Goal: Information Seeking & Learning: Learn about a topic

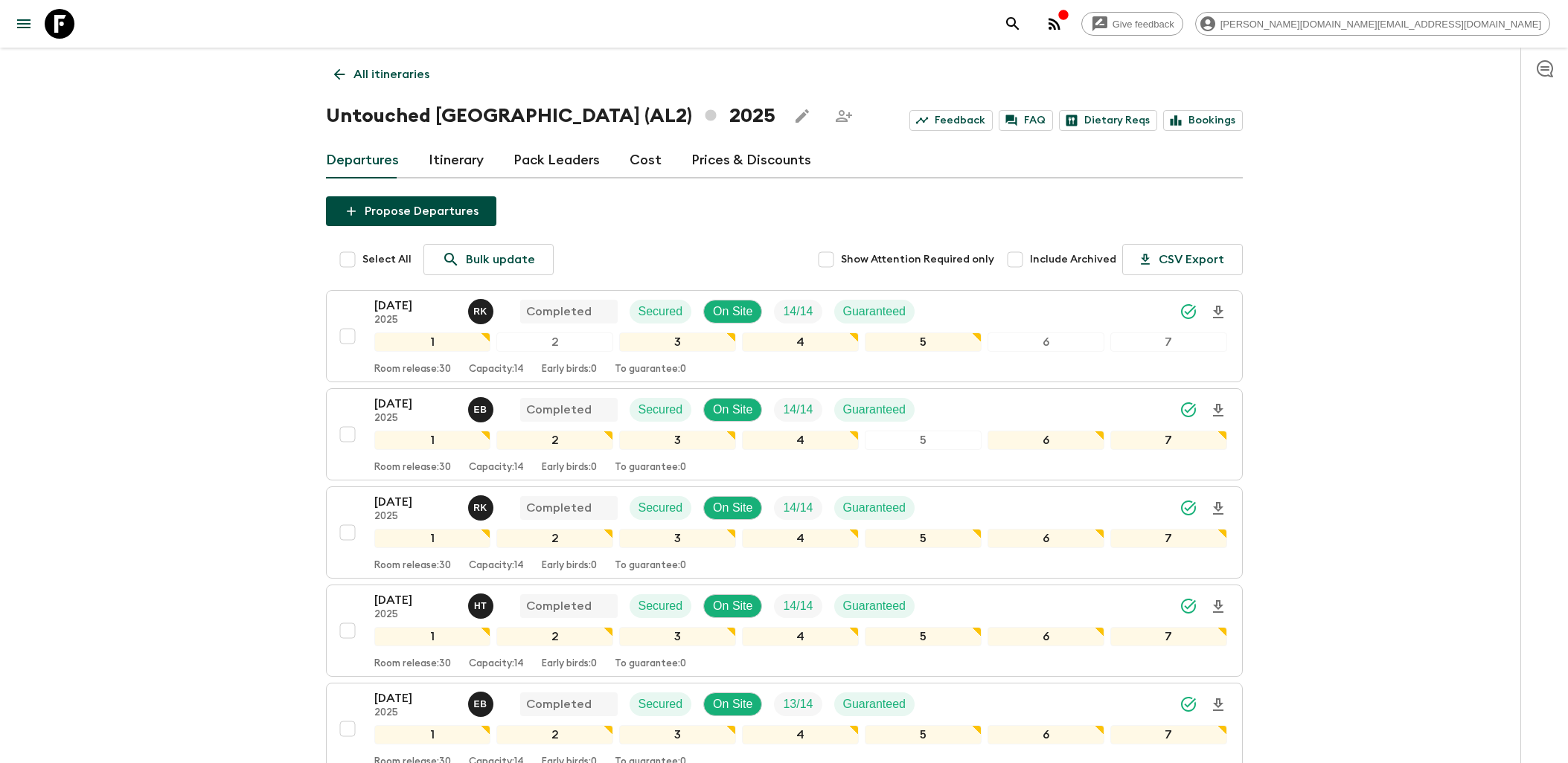
scroll to position [495, 0]
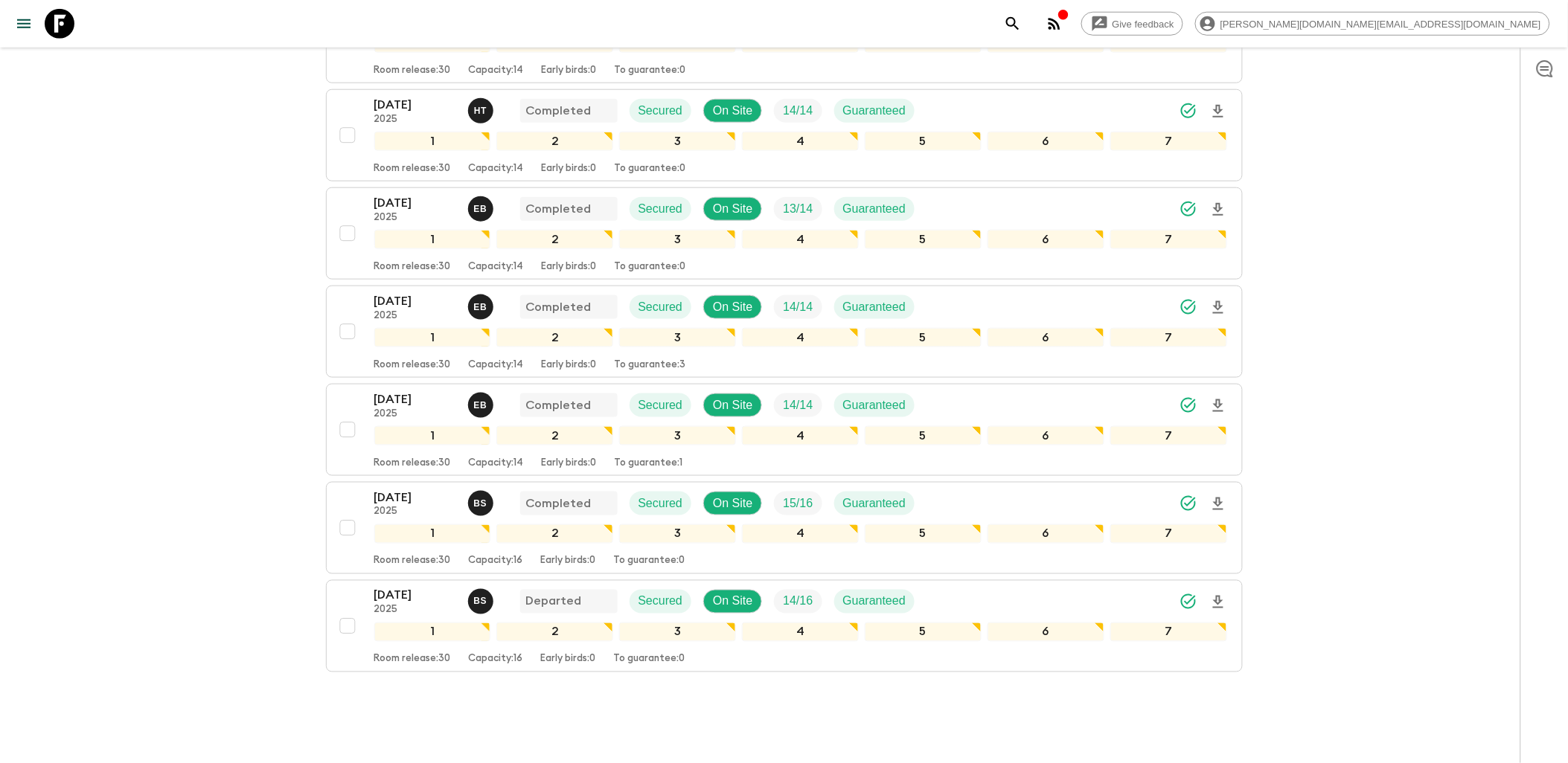
click at [64, 30] on icon at bounding box center [60, 24] width 30 height 30
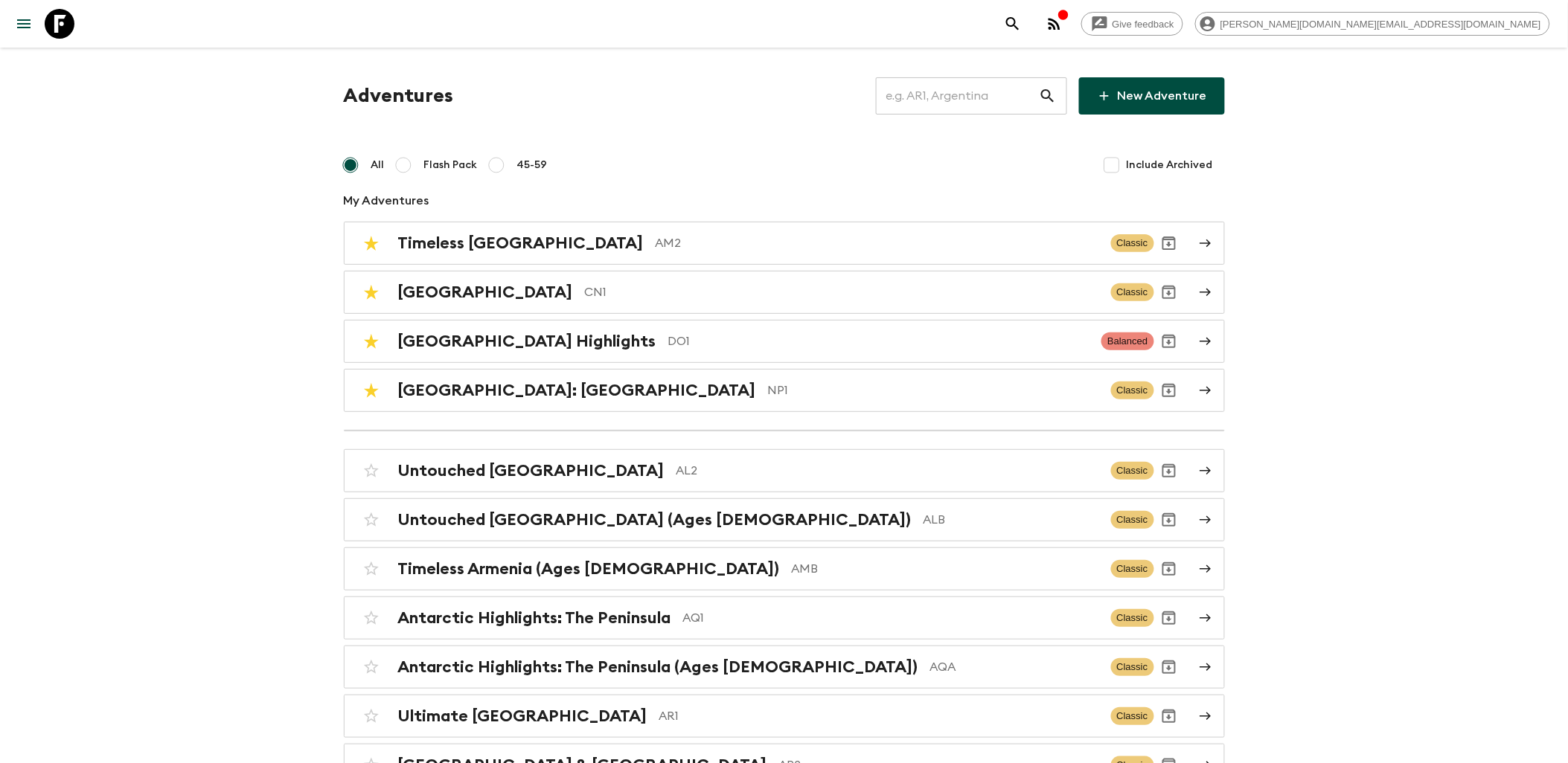
click at [904, 98] on input "text" at bounding box center [958, 96] width 163 height 42
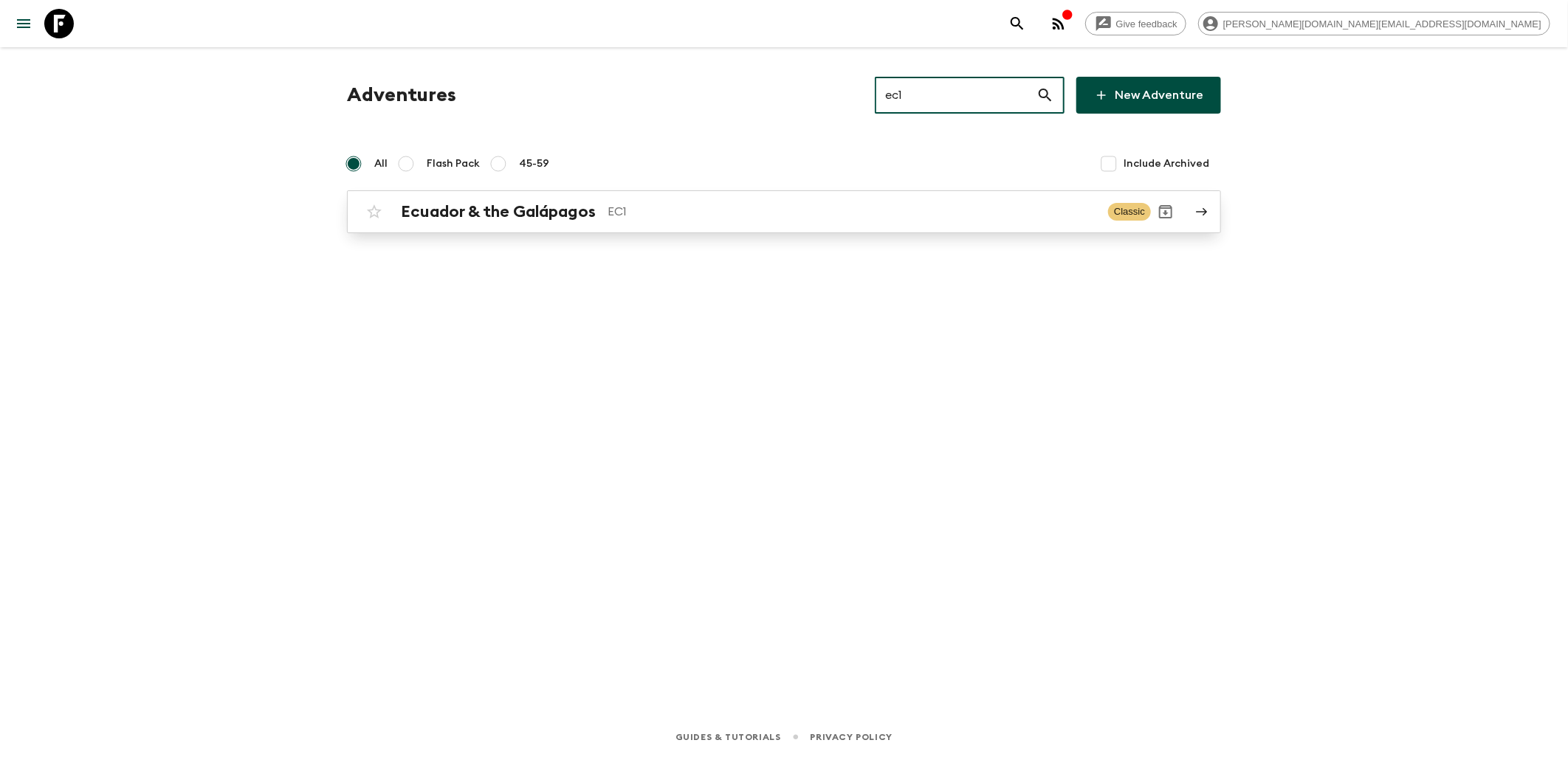
type input "ec1"
click at [579, 214] on h2 "Ecuador & the Galápagos" at bounding box center [498, 212] width 195 height 19
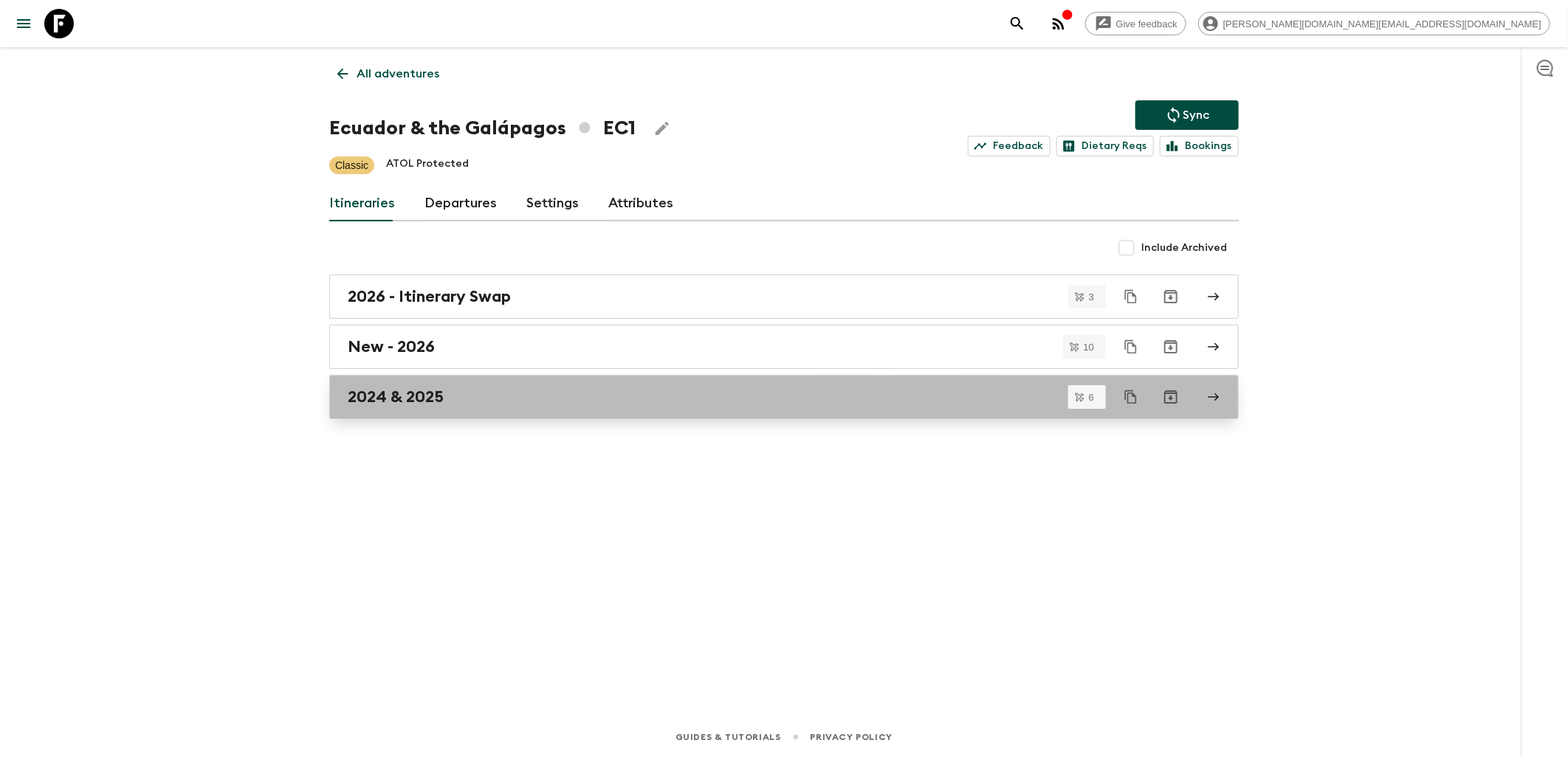
click at [449, 399] on div "2024 & 2025" at bounding box center [770, 397] width 844 height 19
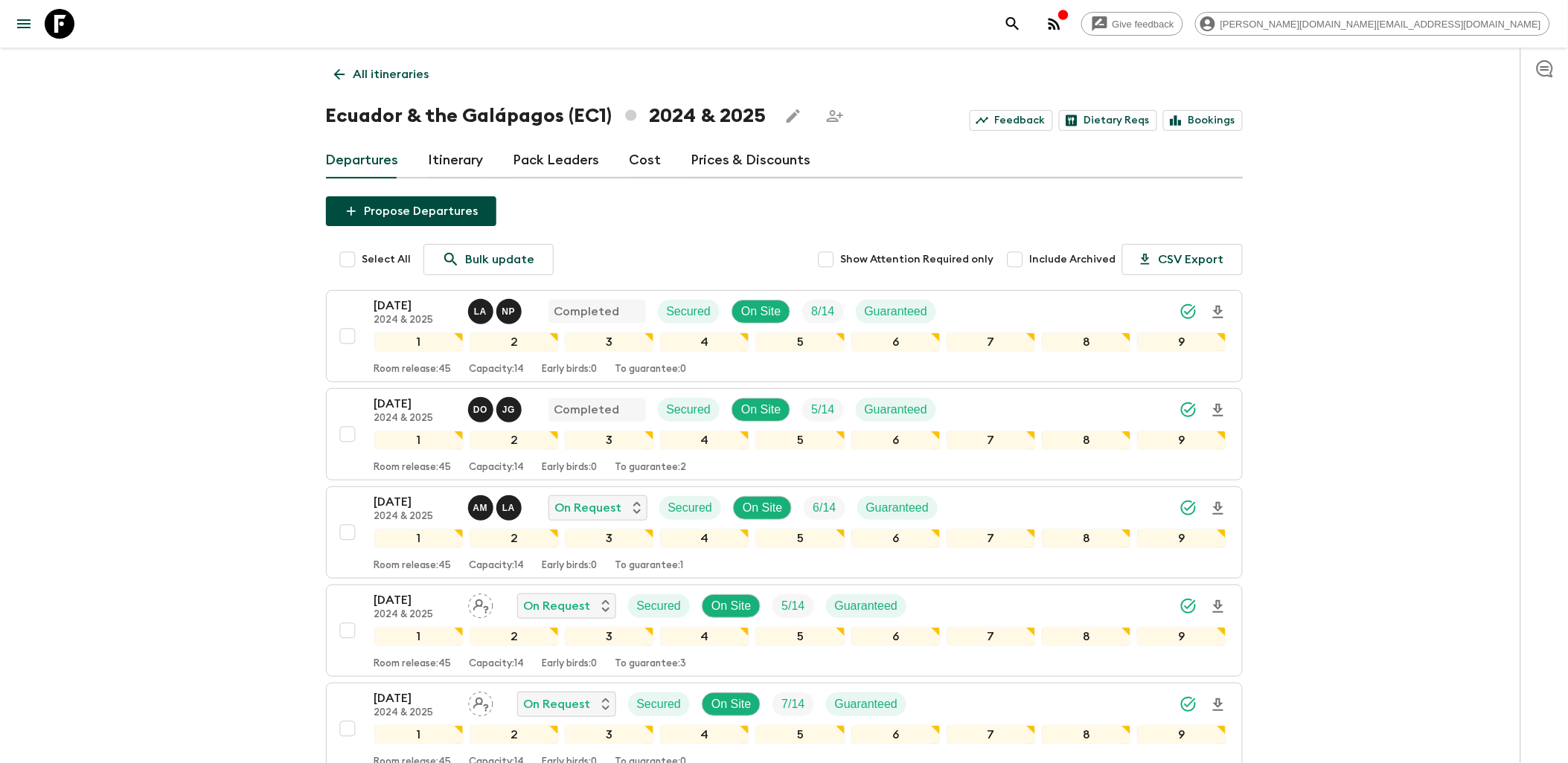
click at [174, 413] on div "Give feedback [PERSON_NAME][DOMAIN_NAME][EMAIL_ADDRESS][DOMAIN_NAME] All itiner…" at bounding box center [784, 504] width 1568 height 1009
click at [562, 155] on link "Pack Leaders" at bounding box center [556, 161] width 86 height 36
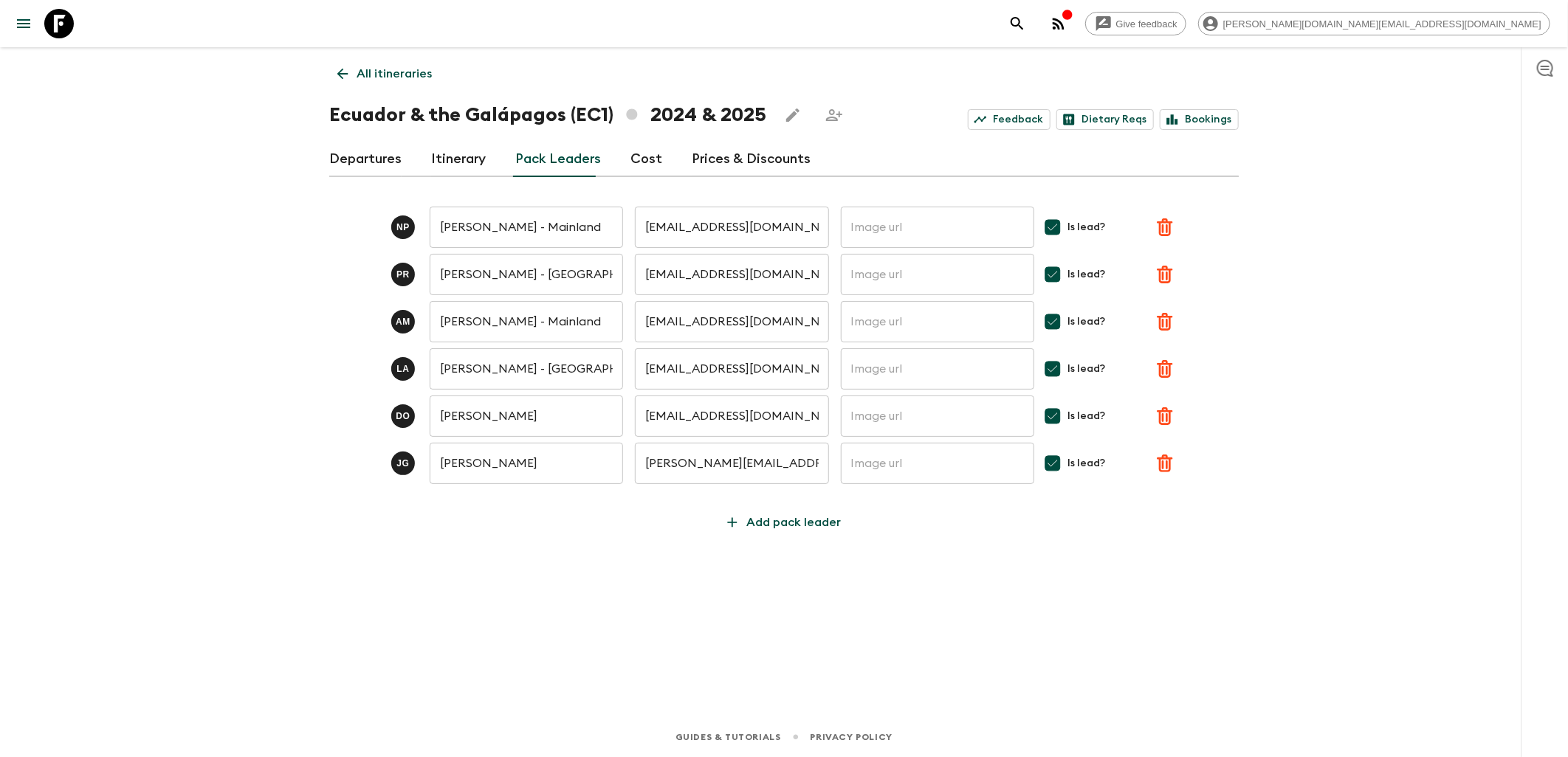
click at [344, 68] on icon at bounding box center [343, 74] width 16 height 16
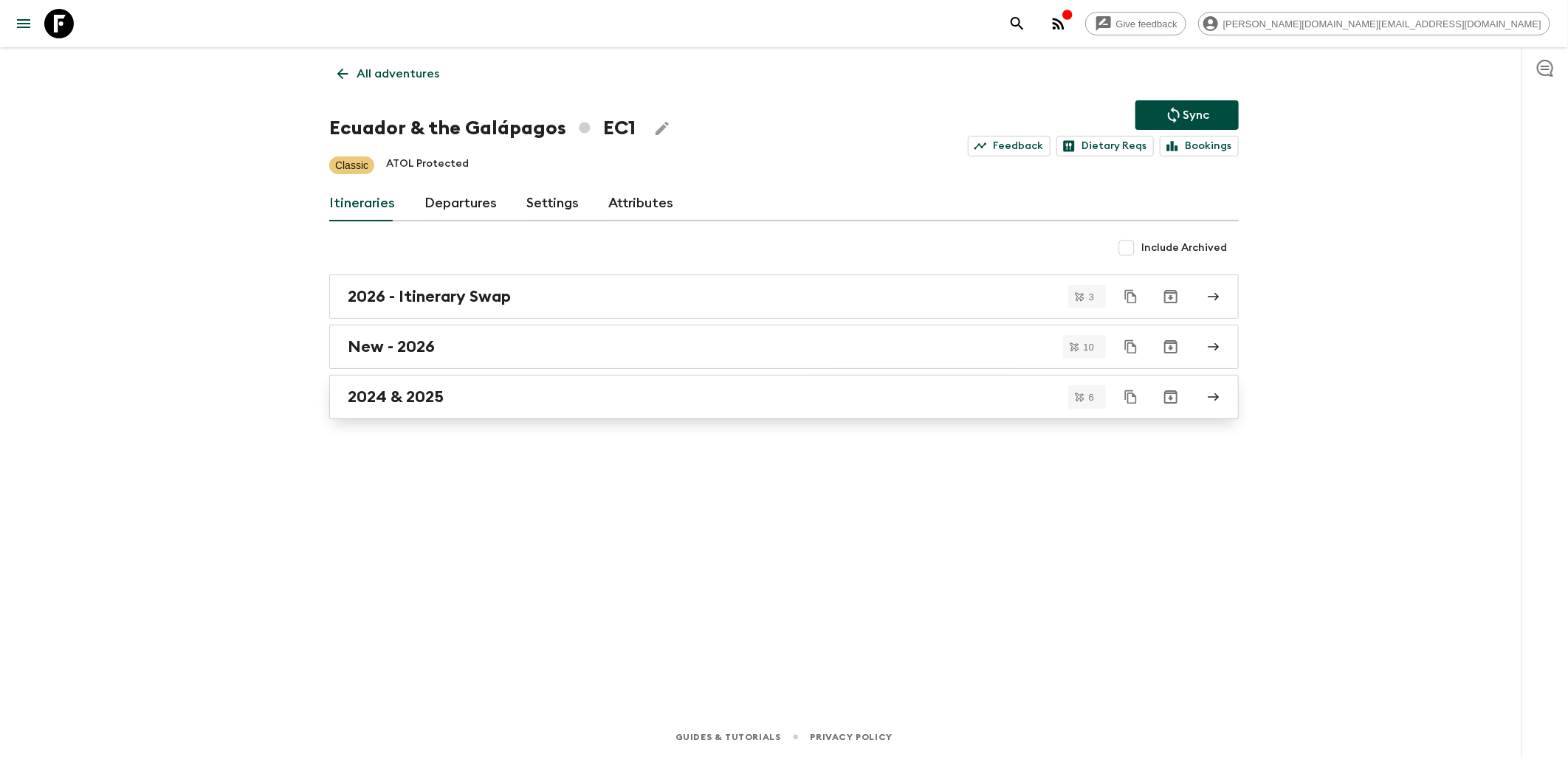
click at [462, 397] on div "2024 & 2025" at bounding box center [770, 397] width 844 height 19
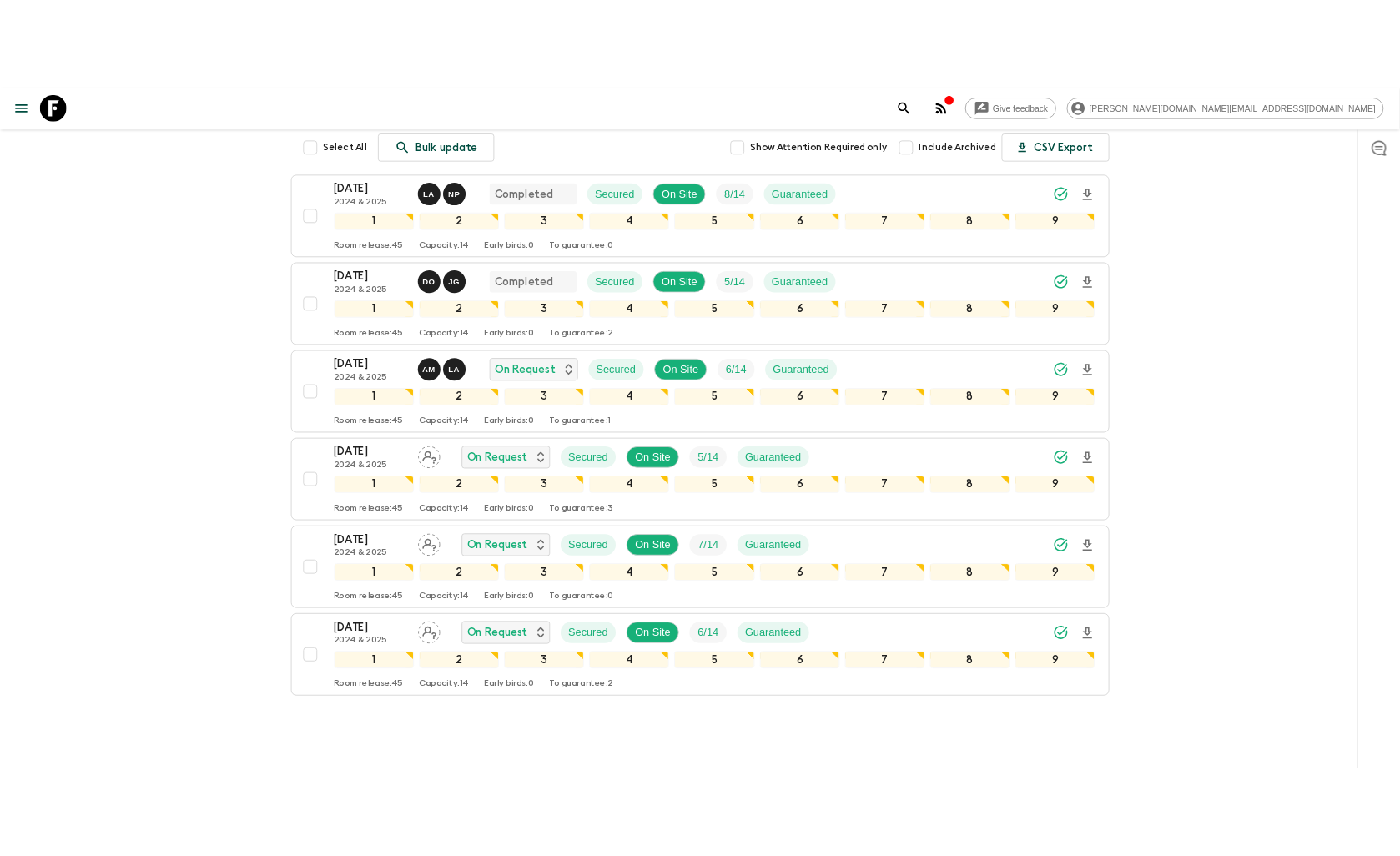
scroll to position [184, 0]
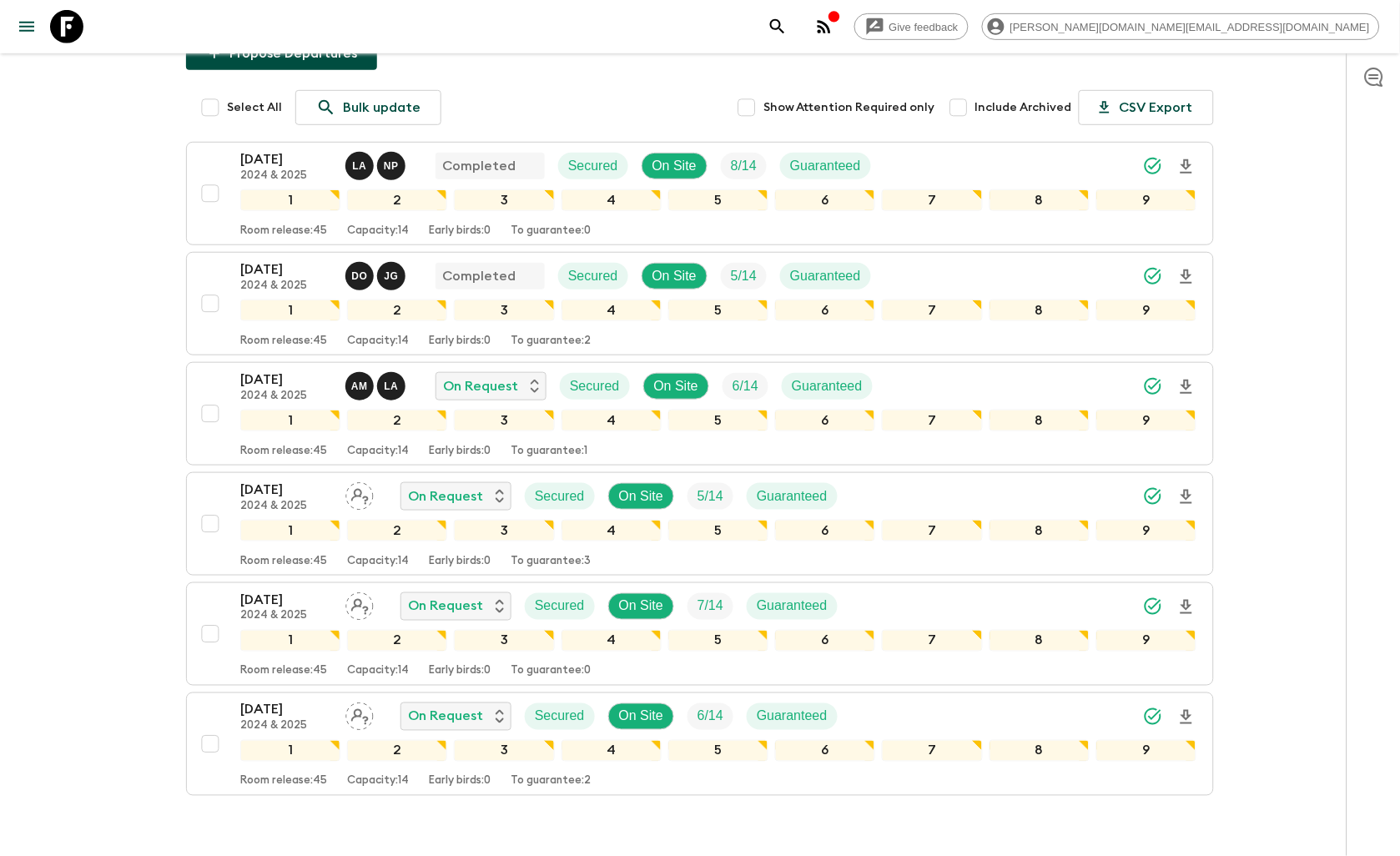
click at [128, 260] on div "Give feedback [PERSON_NAME][DOMAIN_NAME][EMAIL_ADDRESS][DOMAIN_NAME] All itiner…" at bounding box center [700, 382] width 1400 height 1132
click at [72, 383] on div "Give feedback [PERSON_NAME][DOMAIN_NAME][EMAIL_ADDRESS][DOMAIN_NAME] All itiner…" at bounding box center [700, 382] width 1400 height 1132
click at [62, 20] on icon at bounding box center [67, 27] width 34 height 34
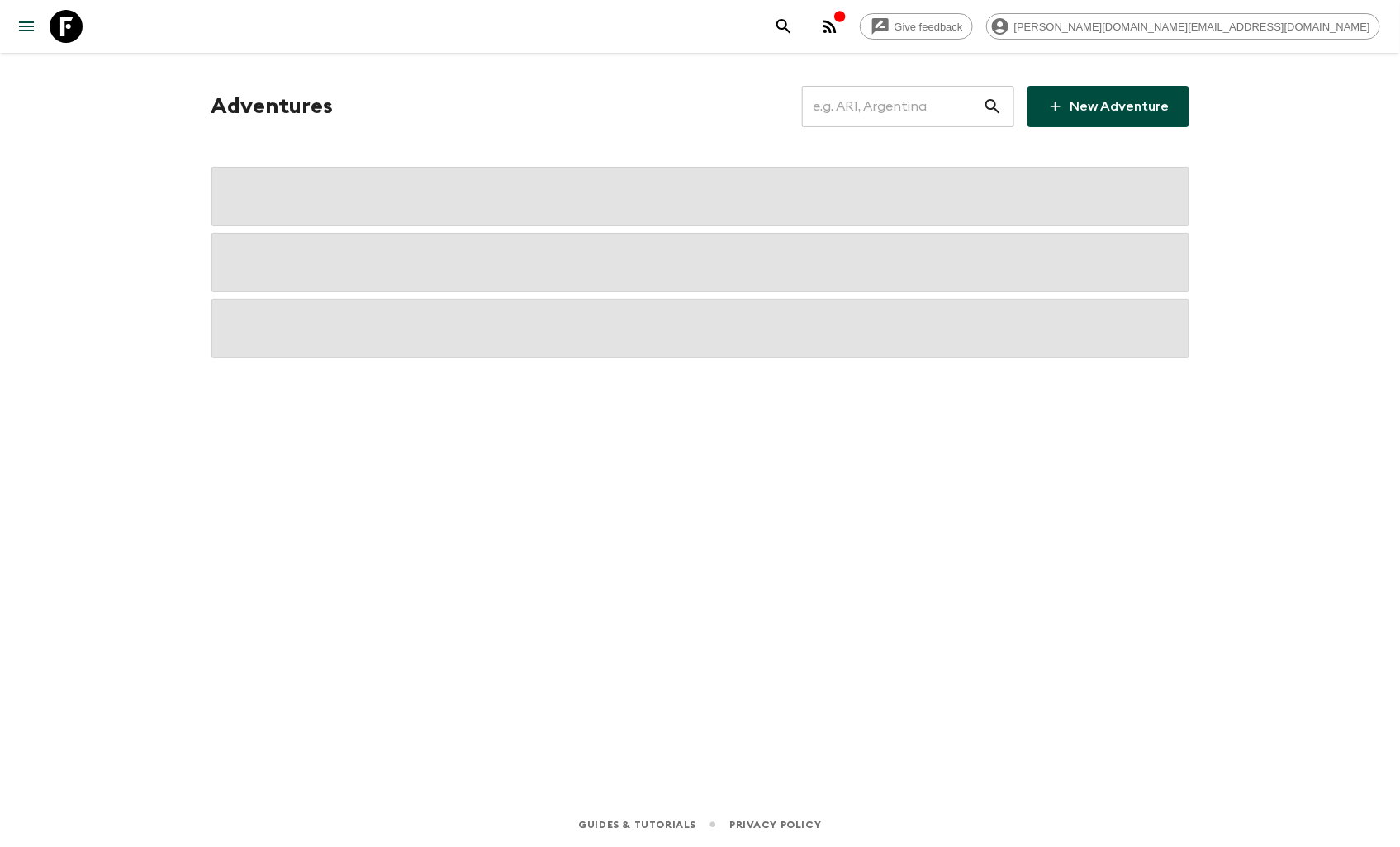
click at [969, 101] on input "text" at bounding box center [893, 106] width 181 height 47
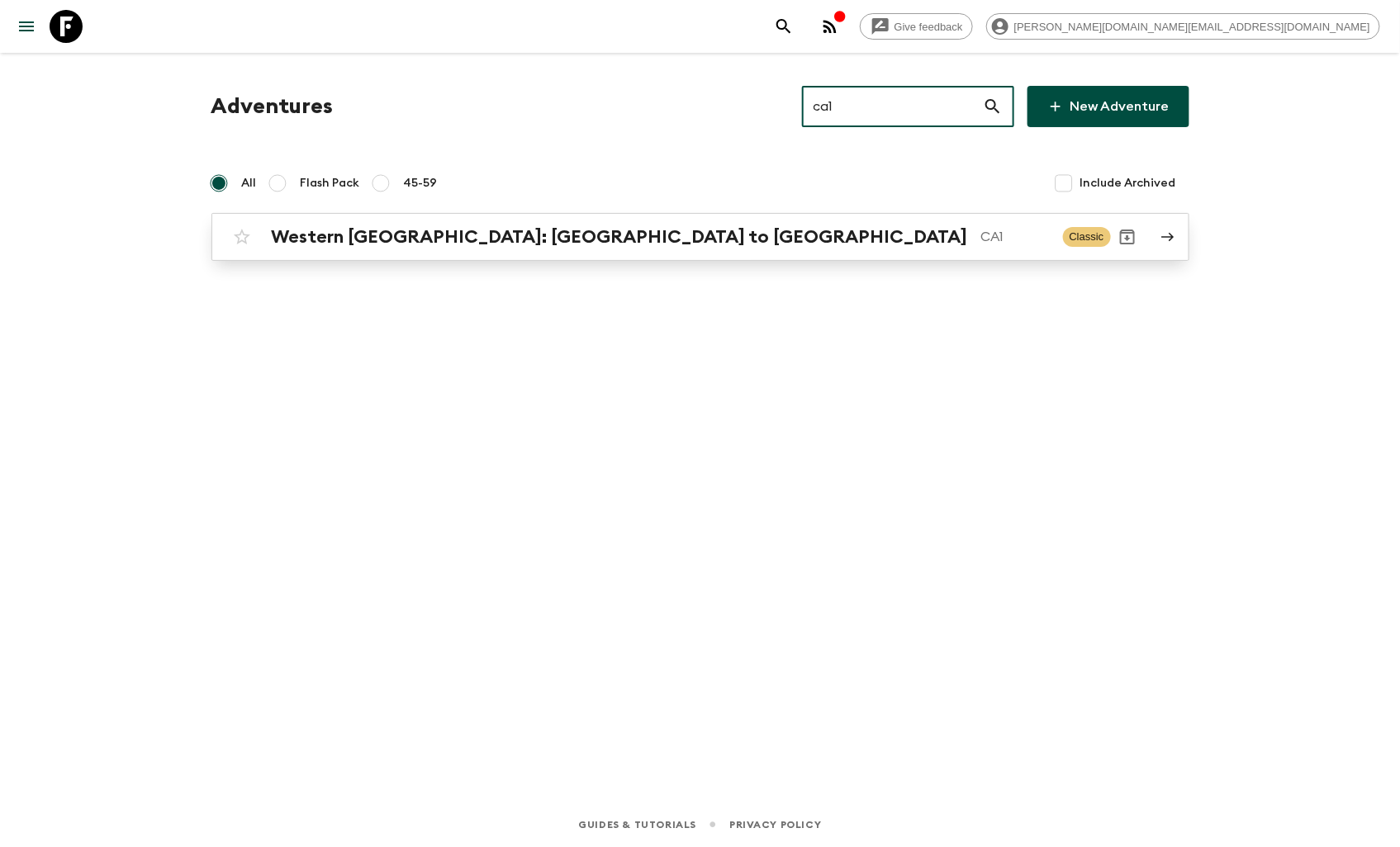
type input "ca1"
click at [425, 240] on h2 "Western [GEOGRAPHIC_DATA]: [GEOGRAPHIC_DATA] to [GEOGRAPHIC_DATA]" at bounding box center [619, 237] width 696 height 22
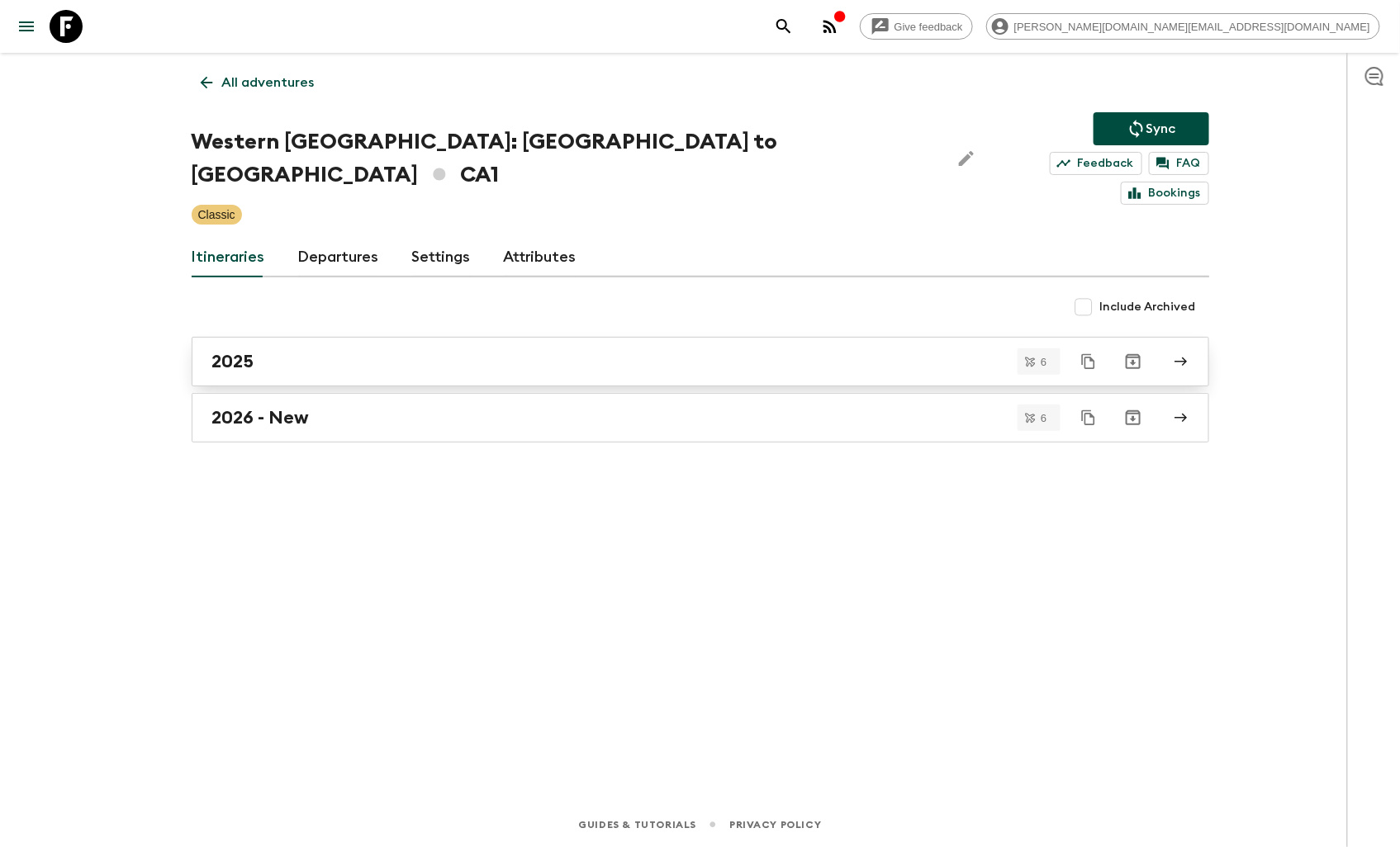
click at [296, 351] on div "2025" at bounding box center [685, 362] width 945 height 22
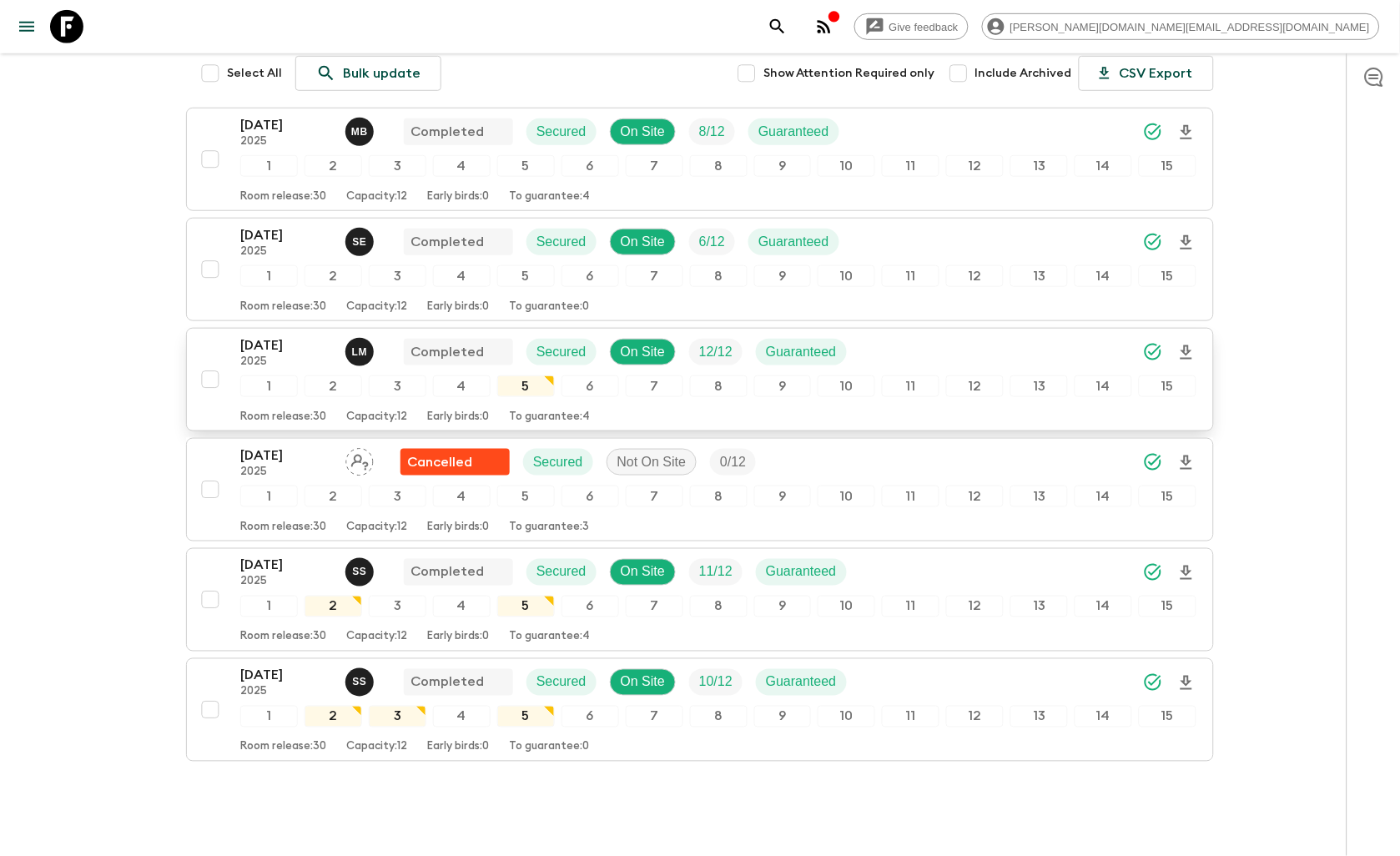
scroll to position [276, 0]
